Goal: Check status

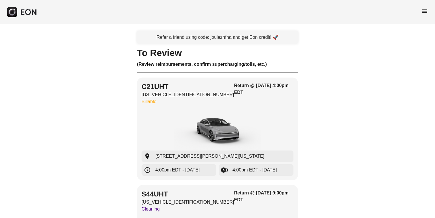
click at [420, 15] on div "menu" at bounding box center [217, 12] width 435 height 24
click at [422, 13] on span "menu" at bounding box center [424, 11] width 7 height 7
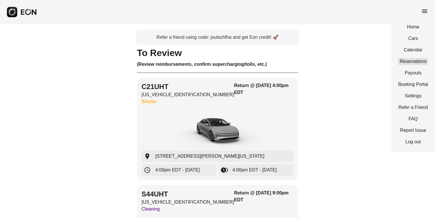
click at [413, 63] on link "Reservations" at bounding box center [413, 61] width 30 height 7
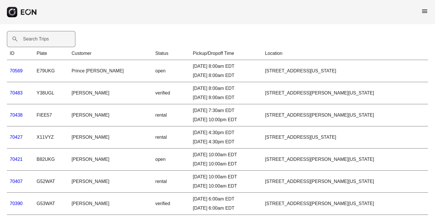
click at [47, 40] on label "Search Trips" at bounding box center [36, 39] width 26 height 7
click at [47, 40] on Trips "Search Trips" at bounding box center [41, 39] width 68 height 16
type Trips "*****"
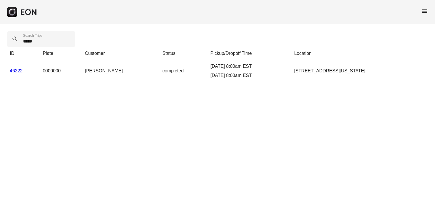
click at [14, 70] on link "46222" at bounding box center [16, 70] width 13 height 5
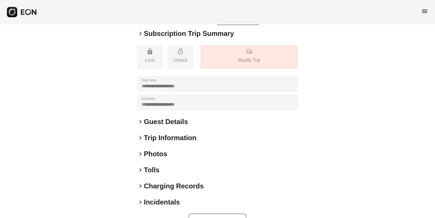
scroll to position [78, 0]
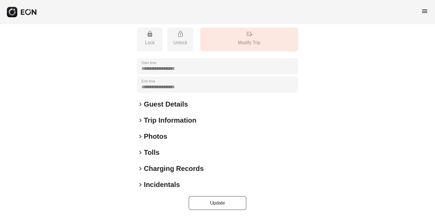
click at [141, 185] on span "keyboard_arrow_right" at bounding box center [140, 184] width 7 height 7
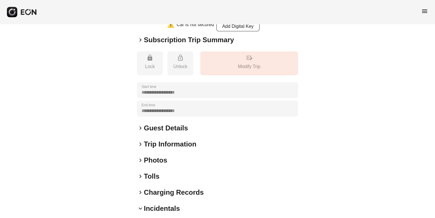
scroll to position [23, 0]
